Goal: Task Accomplishment & Management: Manage account settings

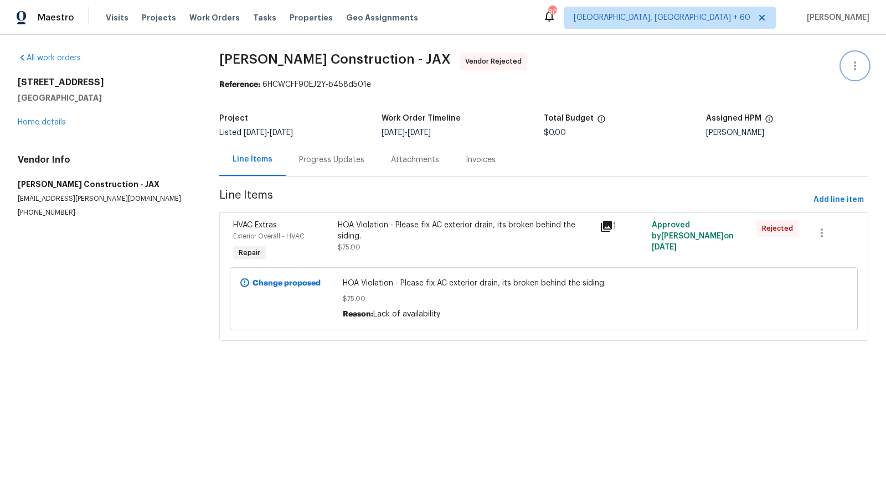
click at [853, 65] on icon "button" at bounding box center [854, 65] width 13 height 13
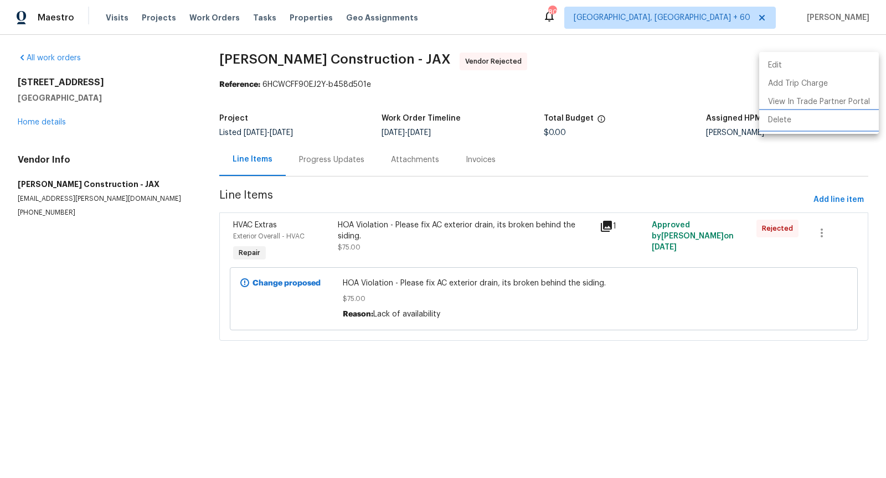
click at [798, 116] on li "Delete" at bounding box center [819, 120] width 120 height 18
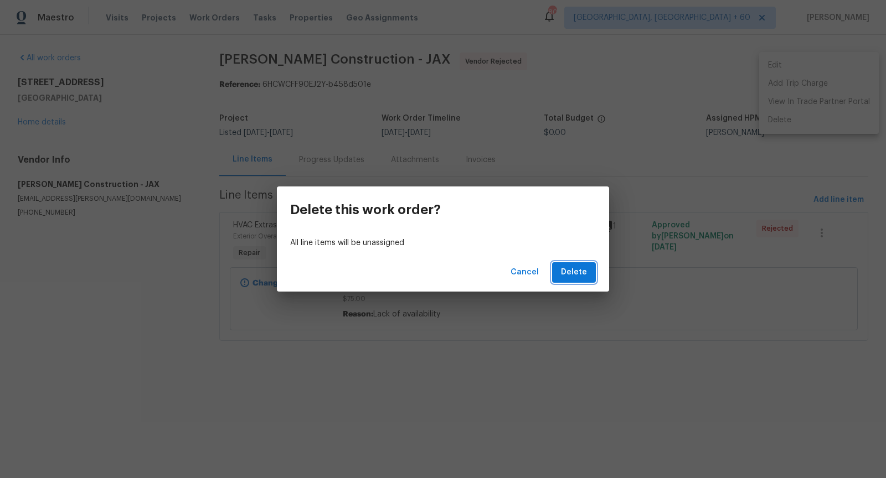
click at [571, 270] on span "Delete" at bounding box center [574, 273] width 26 height 14
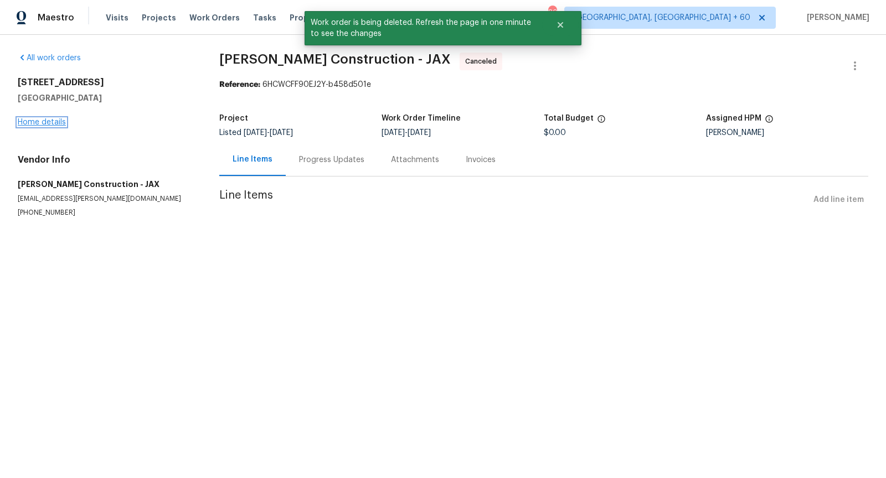
click at [49, 122] on link "Home details" at bounding box center [42, 122] width 48 height 8
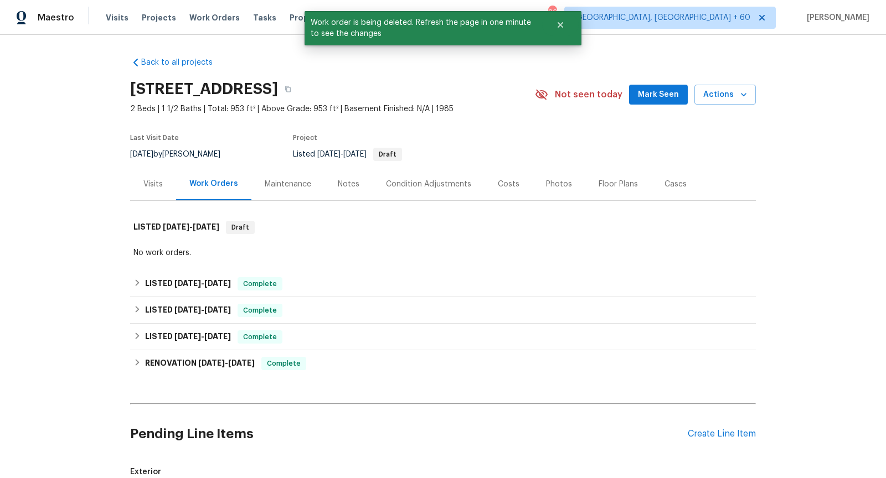
scroll to position [152, 0]
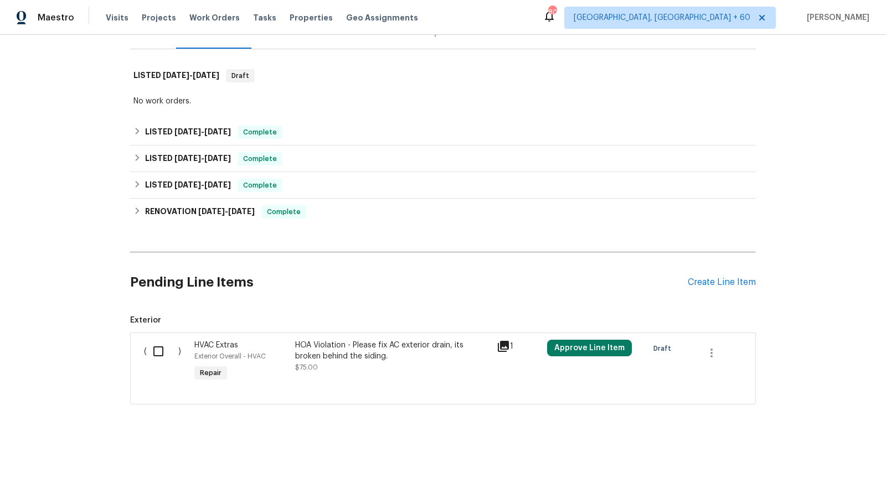
click at [161, 348] on input "checkbox" at bounding box center [163, 351] width 32 height 23
checkbox input "true"
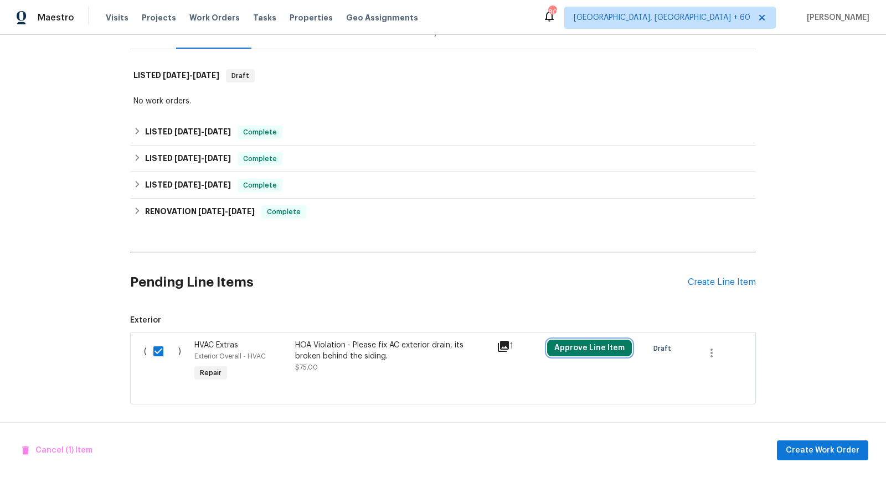
click at [588, 349] on button "Approve Line Item" at bounding box center [589, 348] width 85 height 17
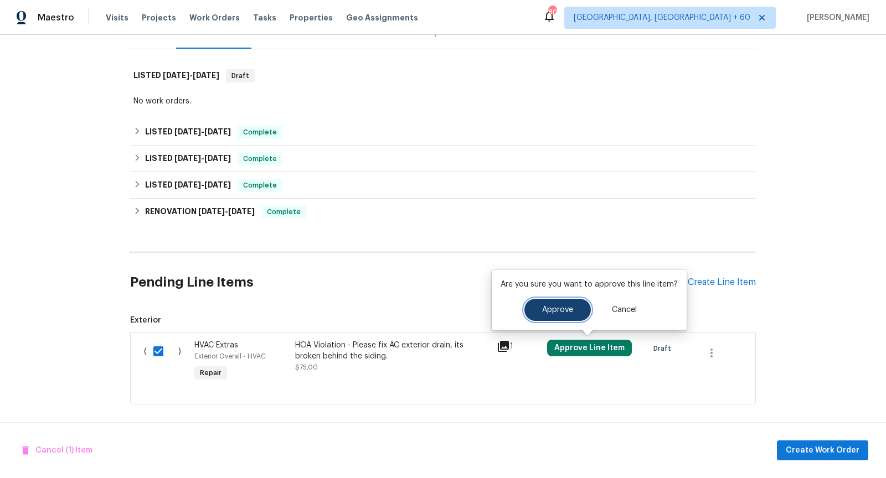
click at [556, 306] on span "Approve" at bounding box center [557, 310] width 31 height 8
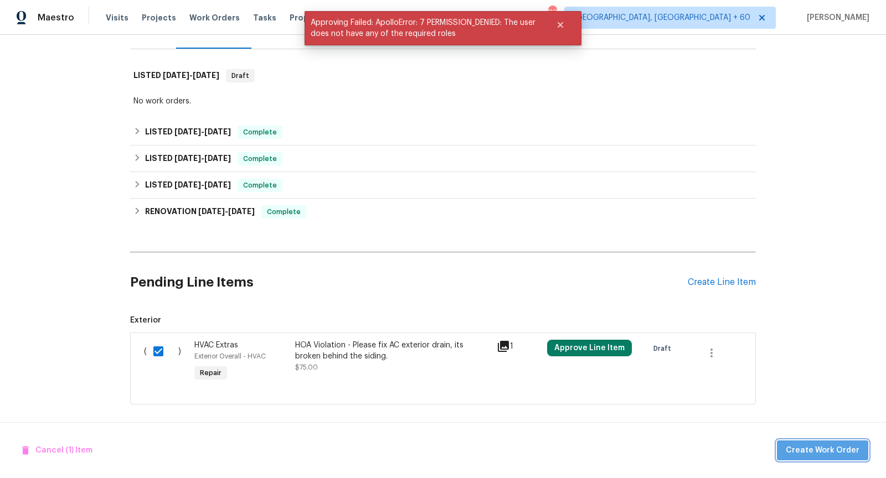
click at [829, 447] on span "Create Work Order" at bounding box center [823, 451] width 74 height 14
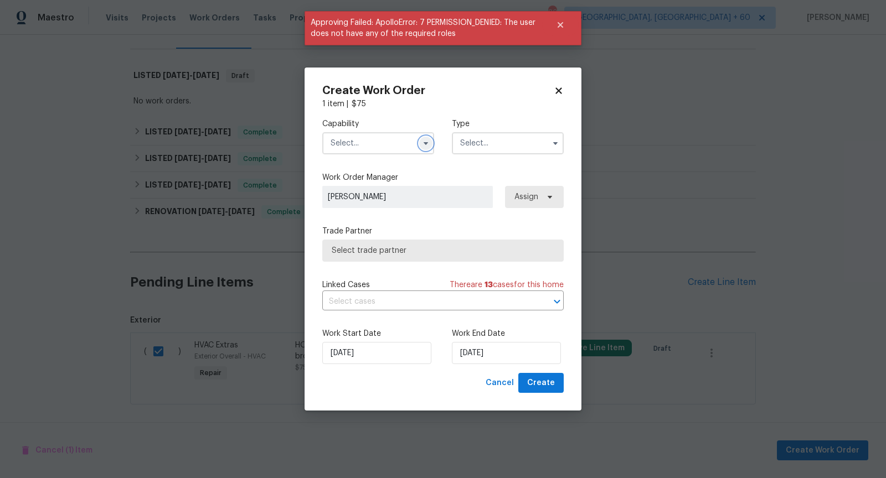
click at [420, 142] on button "button" at bounding box center [425, 143] width 13 height 13
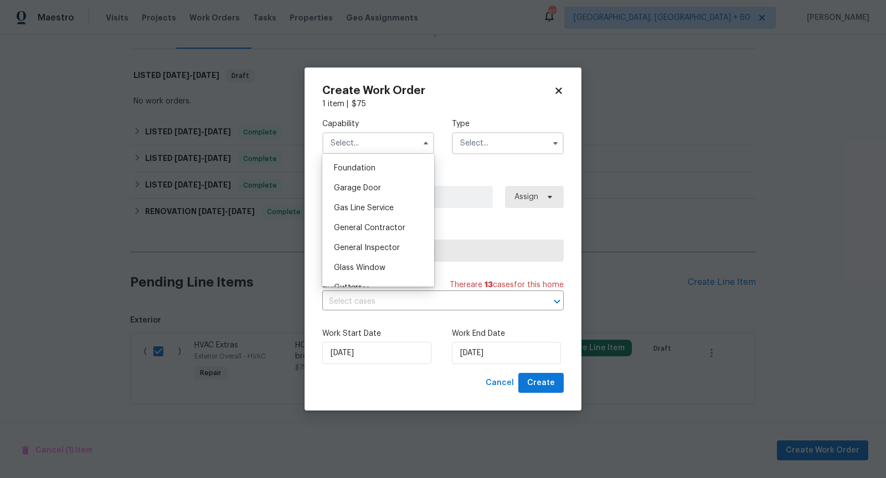
scroll to position [499, 0]
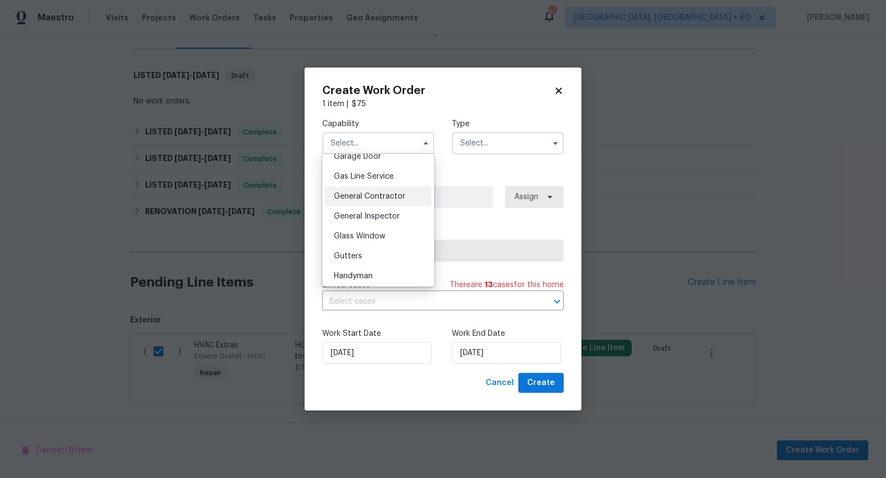
click at [369, 198] on span "General Contractor" at bounding box center [369, 197] width 71 height 8
type input "General Contractor"
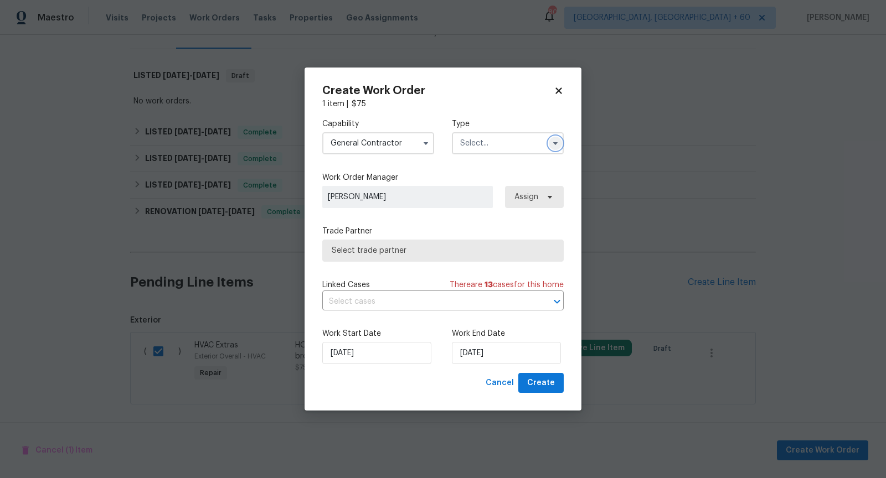
click at [554, 143] on icon "button" at bounding box center [555, 143] width 4 height 3
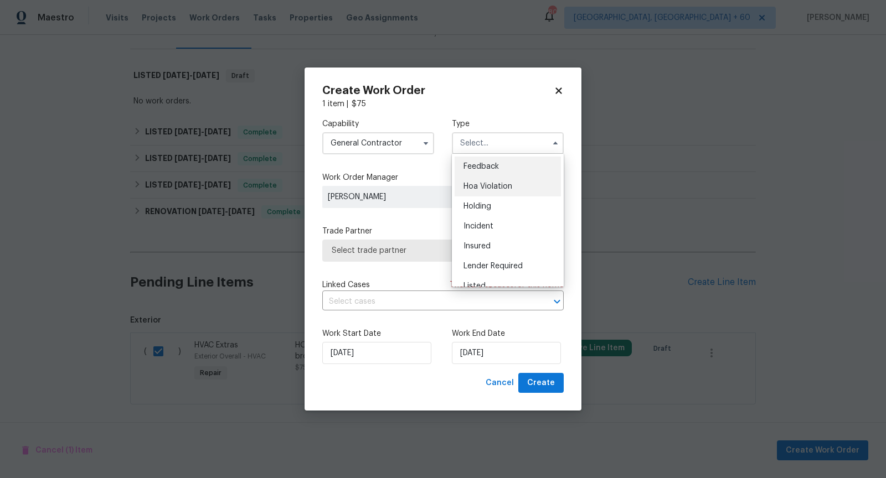
click at [522, 190] on div "Hoa Violation" at bounding box center [508, 187] width 106 height 20
type input "Hoa Violation"
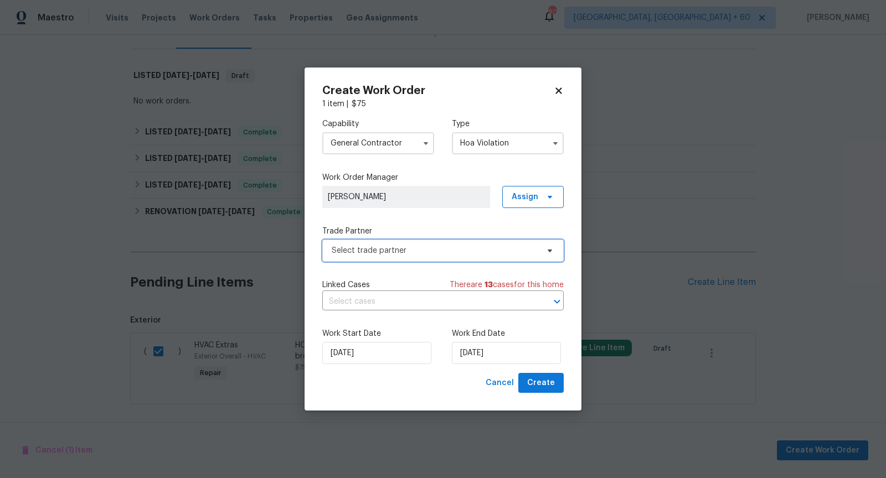
click at [484, 252] on span "Select trade partner" at bounding box center [435, 250] width 207 height 11
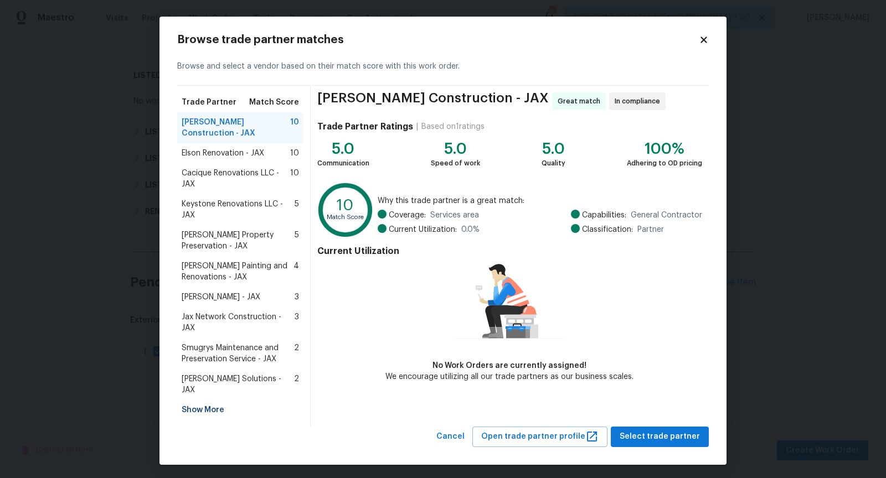
click at [198, 155] on span "Elson Renovation - JAX" at bounding box center [223, 153] width 82 height 11
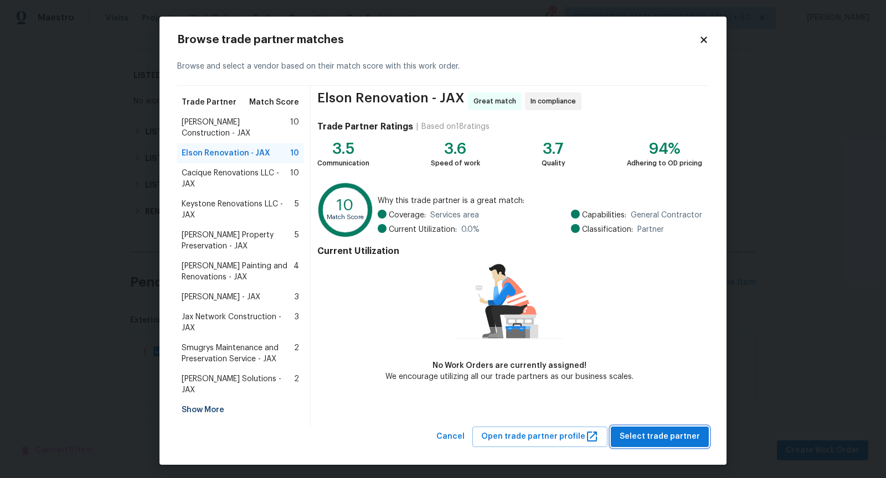
click at [667, 430] on span "Select trade partner" at bounding box center [660, 437] width 80 height 14
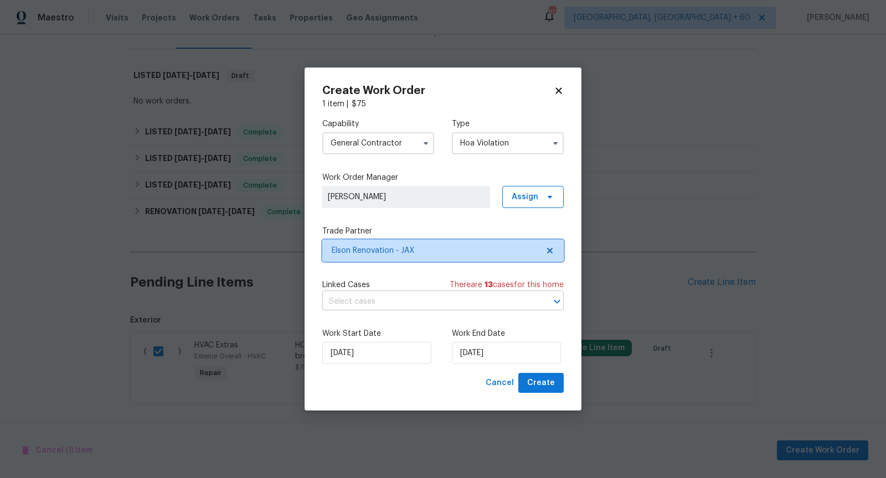
click at [558, 303] on icon "Open" at bounding box center [556, 301] width 13 height 13
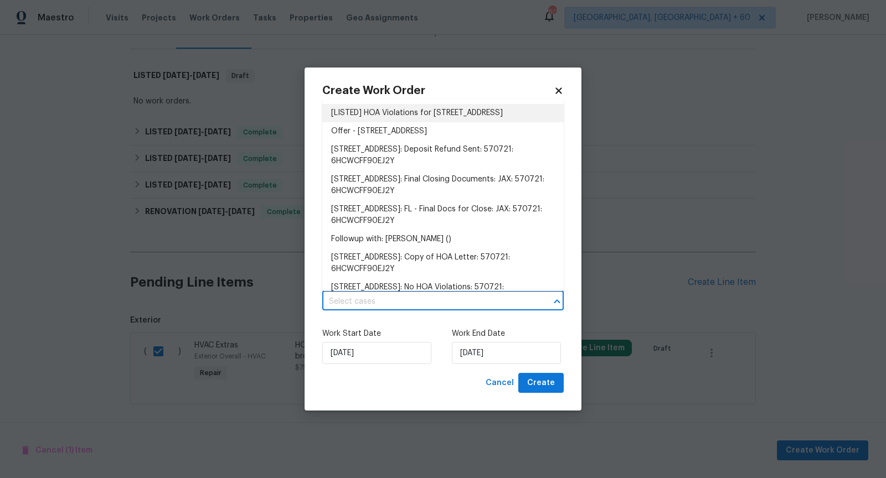
click at [445, 121] on li "[LISTED] HOA Violations for [STREET_ADDRESS]" at bounding box center [442, 113] width 241 height 18
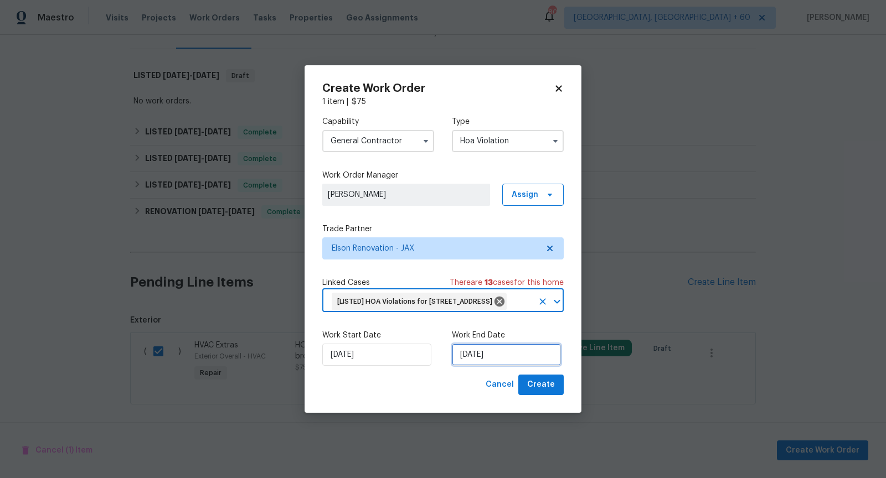
click at [481, 366] on input "[DATE]" at bounding box center [506, 355] width 109 height 22
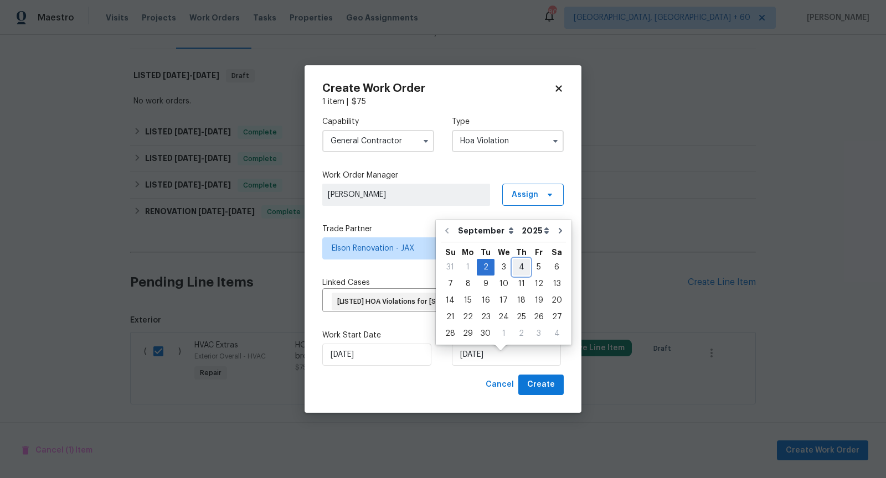
click at [513, 269] on div "4" at bounding box center [521, 268] width 17 height 16
type input "[DATE]"
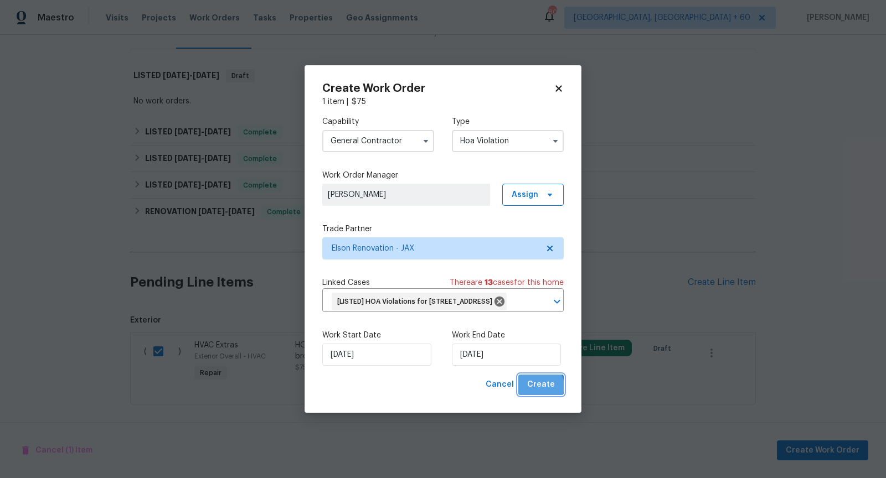
click at [540, 392] on span "Create" at bounding box center [541, 385] width 28 height 14
checkbox input "false"
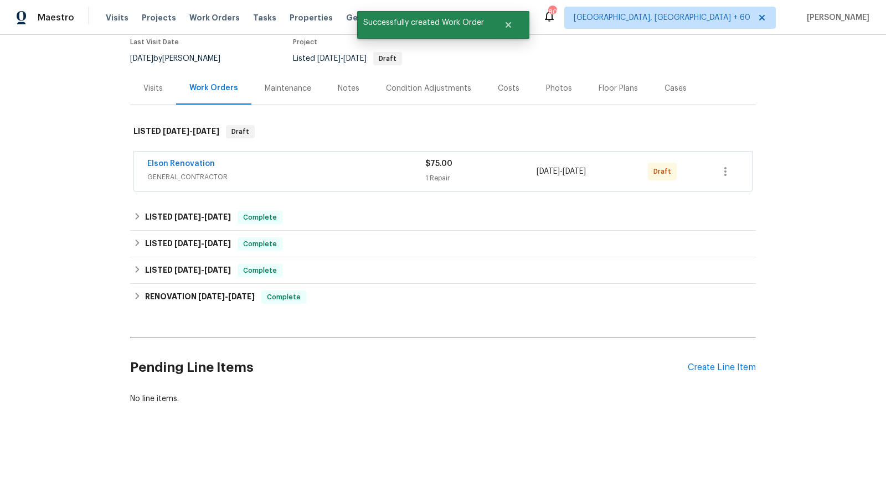
scroll to position [95, 0]
click at [187, 163] on link "Elson Renovation" at bounding box center [181, 165] width 68 height 8
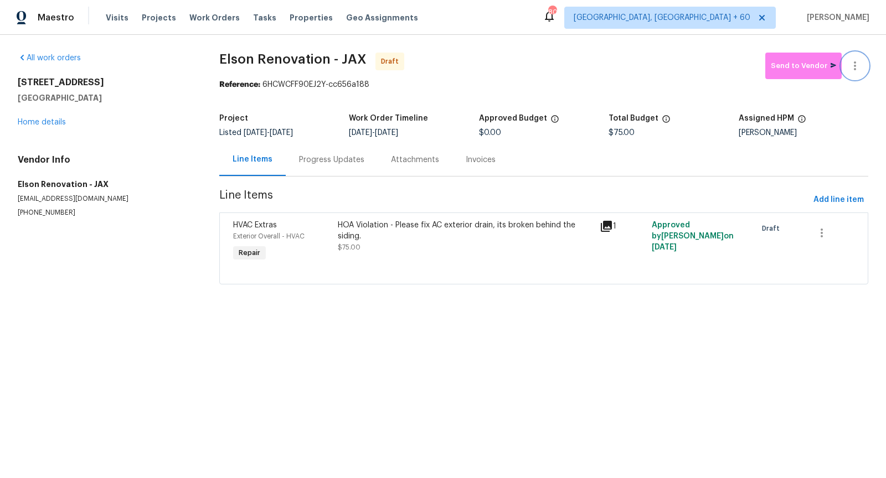
click at [861, 67] on button "button" at bounding box center [855, 66] width 27 height 27
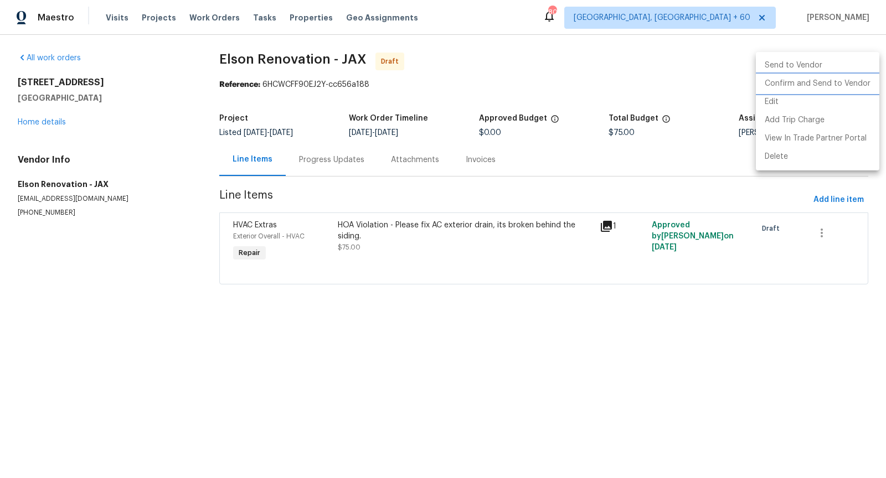
click at [804, 81] on li "Confirm and Send to Vendor" at bounding box center [817, 84] width 123 height 18
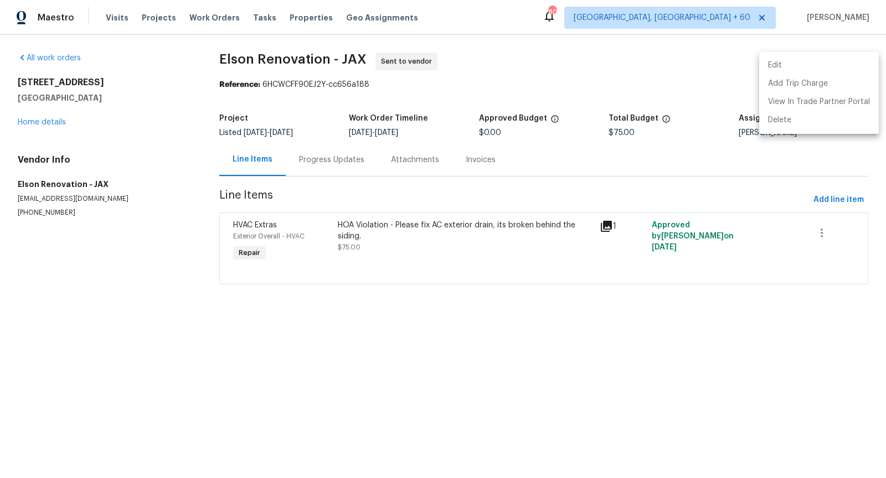
click at [315, 156] on div at bounding box center [443, 239] width 886 height 478
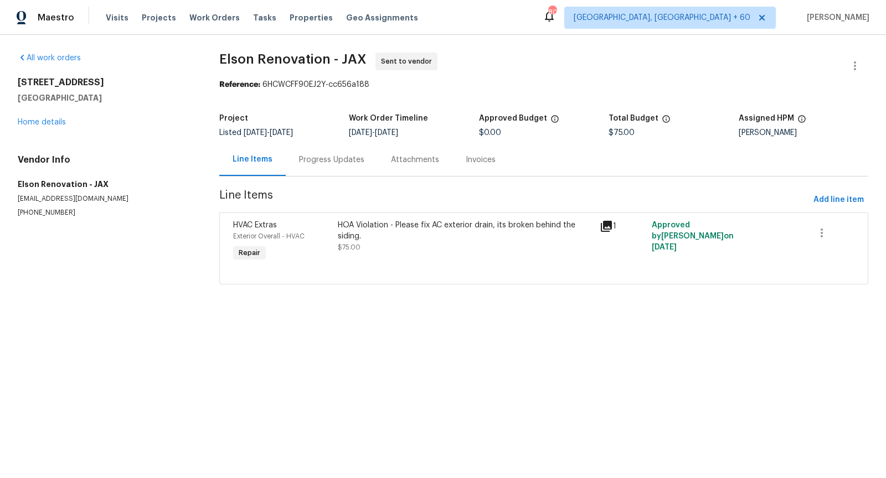
click at [319, 159] on div "Progress Updates" at bounding box center [331, 159] width 65 height 11
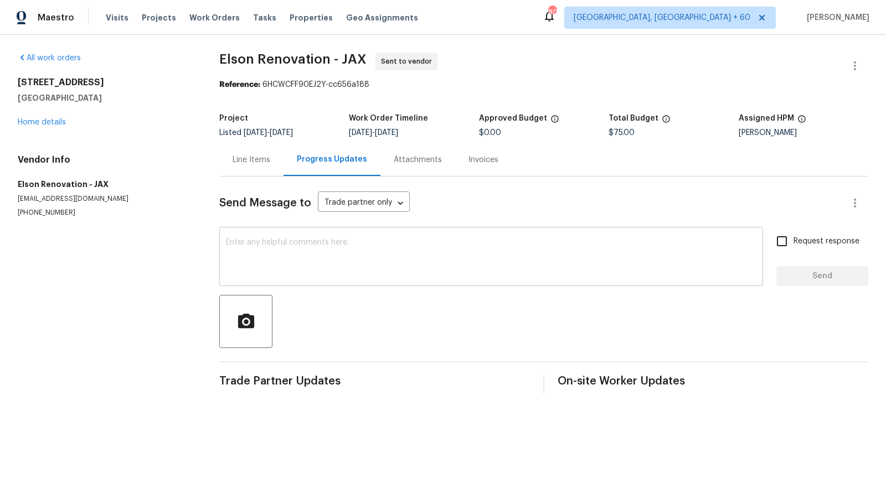
click at [306, 250] on textarea at bounding box center [491, 258] width 530 height 39
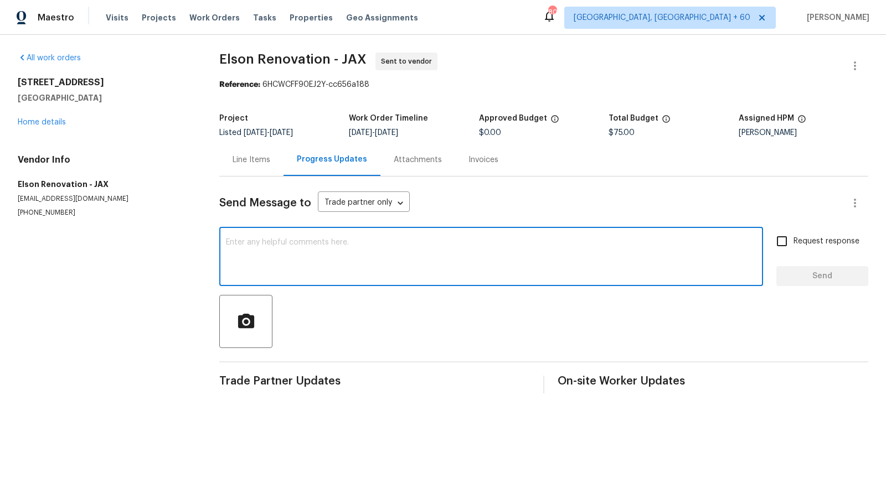
paste textarea "Hi, I'm [PERSON_NAME] from Opendoor. Just wanted to check if you received the w…"
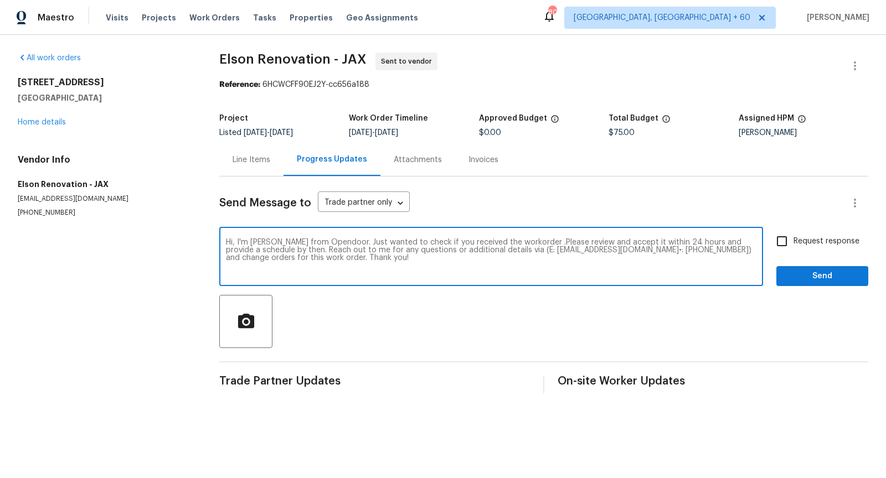
type textarea "Hi, I'm [PERSON_NAME] from Opendoor. Just wanted to check if you received the w…"
click at [780, 244] on input "Request response" at bounding box center [781, 241] width 23 height 23
checkbox input "true"
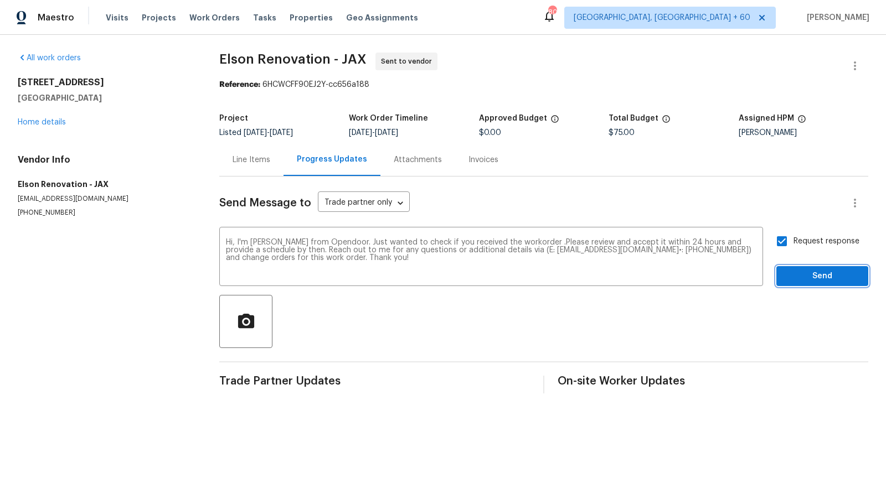
click at [803, 279] on span "Send" at bounding box center [822, 277] width 74 height 14
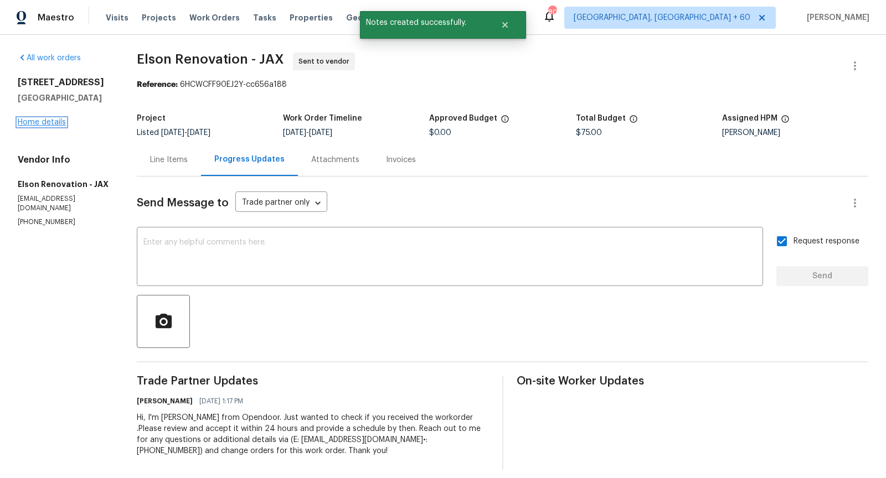
click at [45, 125] on link "Home details" at bounding box center [42, 122] width 48 height 8
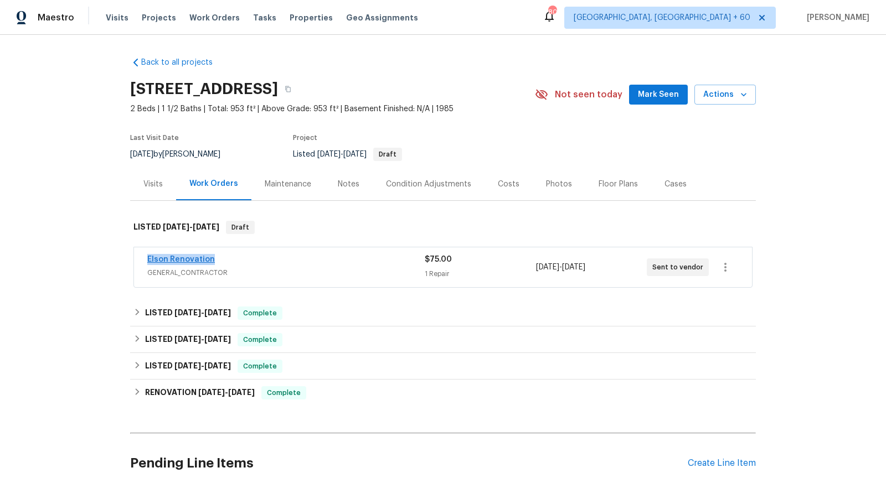
drag, startPoint x: 216, startPoint y: 259, endPoint x: 148, endPoint y: 257, distance: 68.1
click at [148, 257] on div "Elson Renovation" at bounding box center [285, 260] width 277 height 13
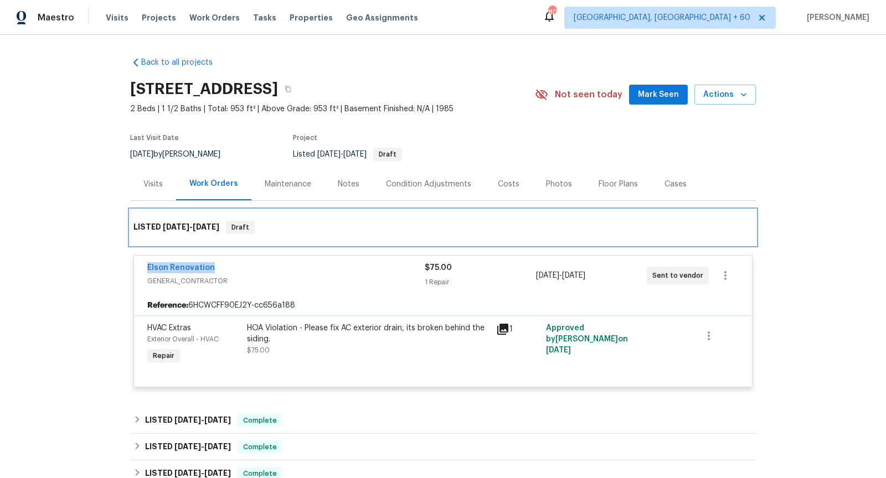
click at [334, 230] on div "LISTED [DATE] - [DATE] Draft" at bounding box center [442, 227] width 619 height 13
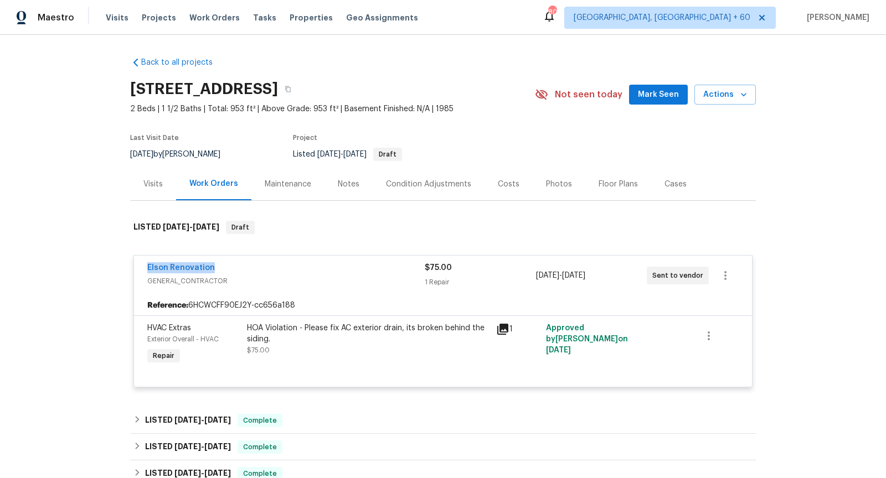
click at [81, 273] on div "Back to all projects [STREET_ADDRESS] 2 Beds | 1 1/2 Baths | Total: 953 ft² | A…" at bounding box center [443, 256] width 886 height 443
drag, startPoint x: 215, startPoint y: 266, endPoint x: 148, endPoint y: 269, distance: 67.6
click at [148, 269] on div "Elson Renovation" at bounding box center [285, 268] width 277 height 13
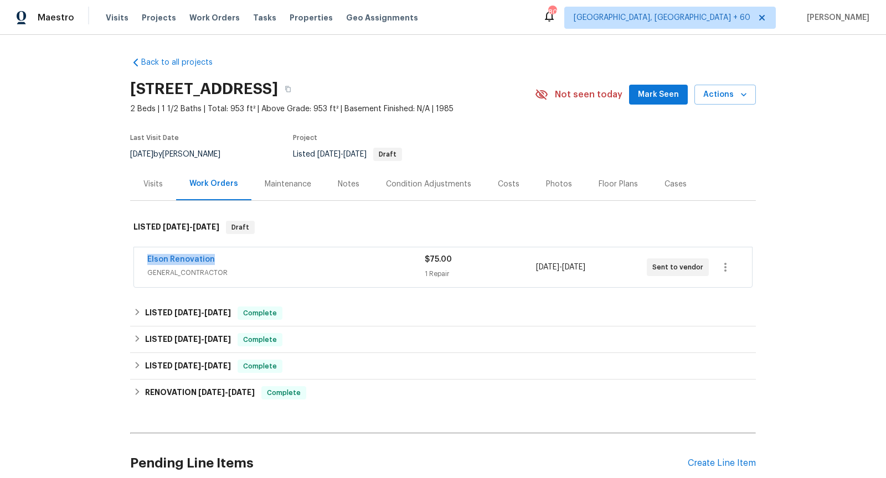
copy link "Elson Renovation"
